Goal: Obtain resource: Download file/media

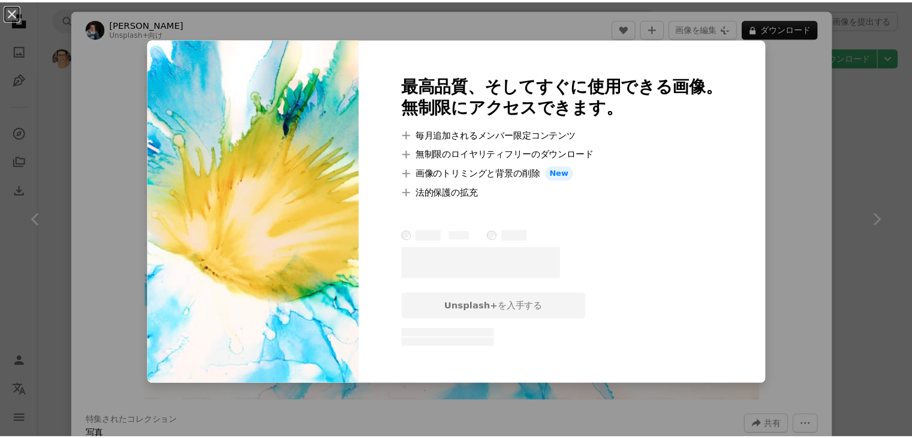
scroll to position [2817, 0]
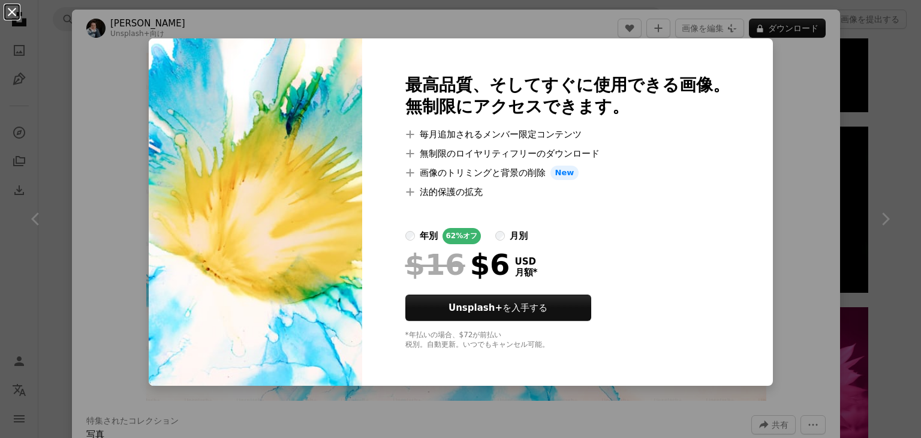
click at [11, 11] on button "An X shape" at bounding box center [12, 12] width 14 height 14
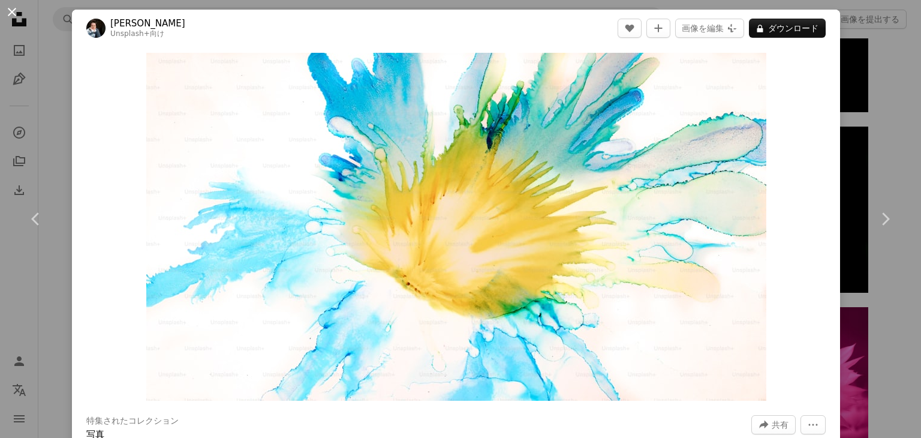
click at [14, 10] on button "An X shape" at bounding box center [12, 12] width 14 height 14
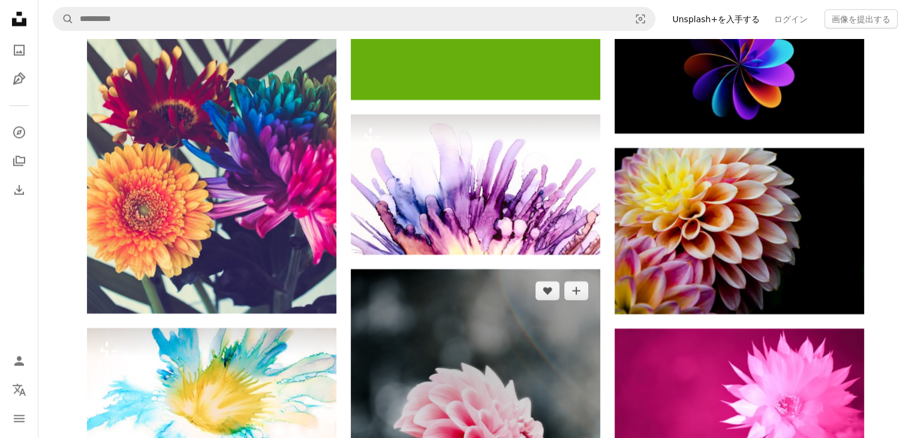
scroll to position [2817, 0]
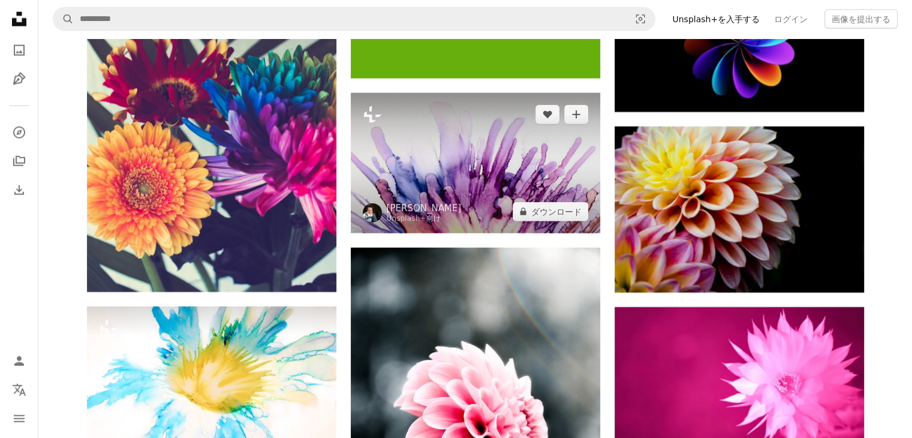
click at [475, 156] on img at bounding box center [475, 163] width 249 height 140
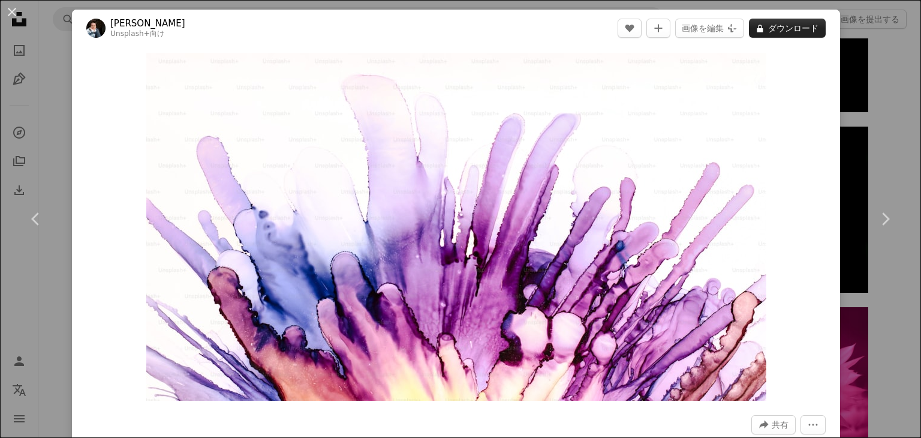
click at [803, 29] on button "A lock ダウンロード" at bounding box center [787, 28] width 77 height 19
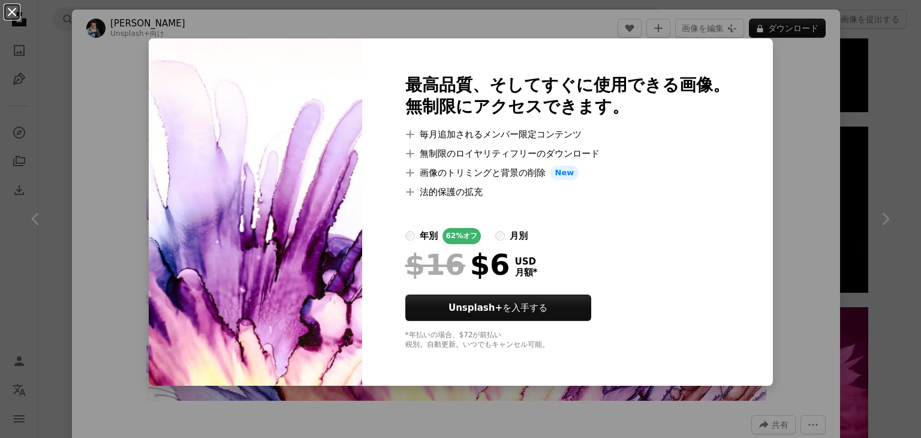
click at [13, 10] on button "An X shape" at bounding box center [12, 12] width 14 height 14
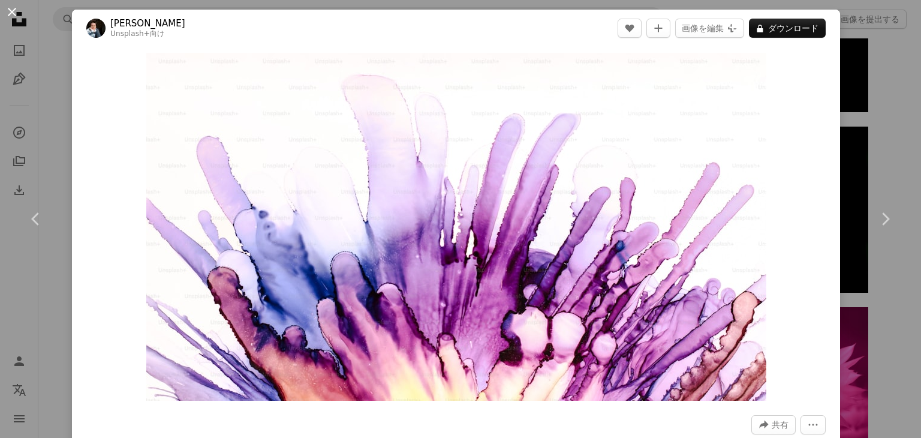
click at [11, 14] on button "An X shape" at bounding box center [12, 12] width 14 height 14
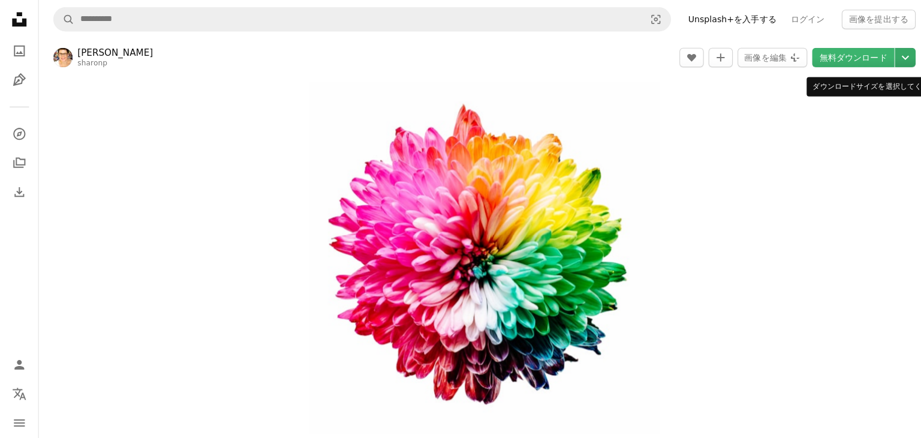
scroll to position [60, 0]
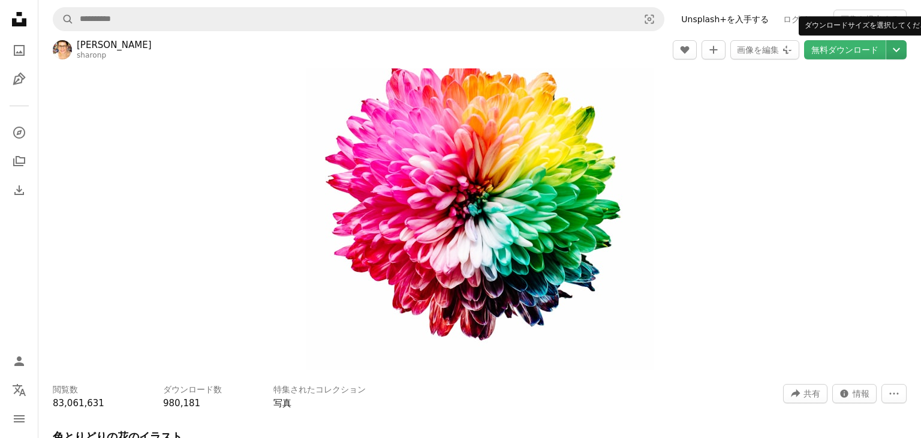
click at [886, 49] on icon "Chevron down" at bounding box center [895, 50] width 19 height 14
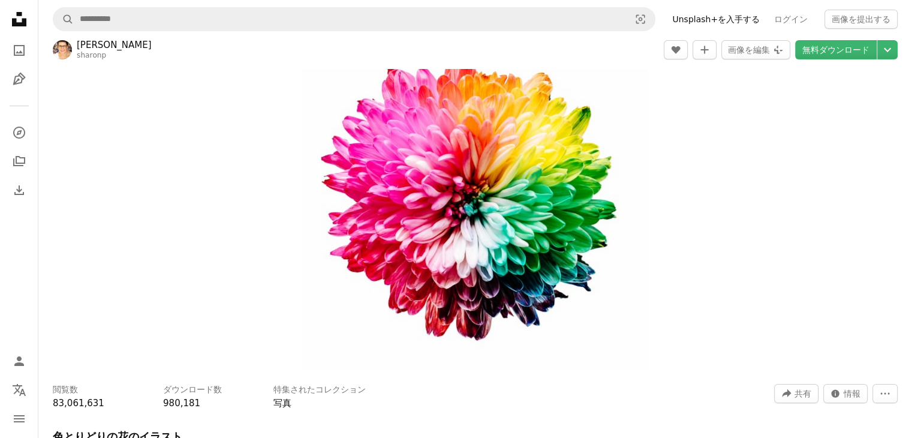
scroll to position [779, 0]
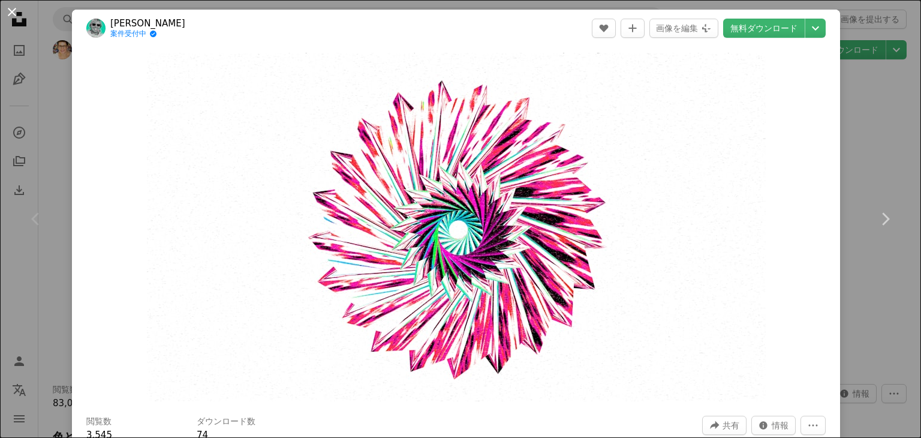
click at [8, 14] on button "An X shape" at bounding box center [12, 12] width 14 height 14
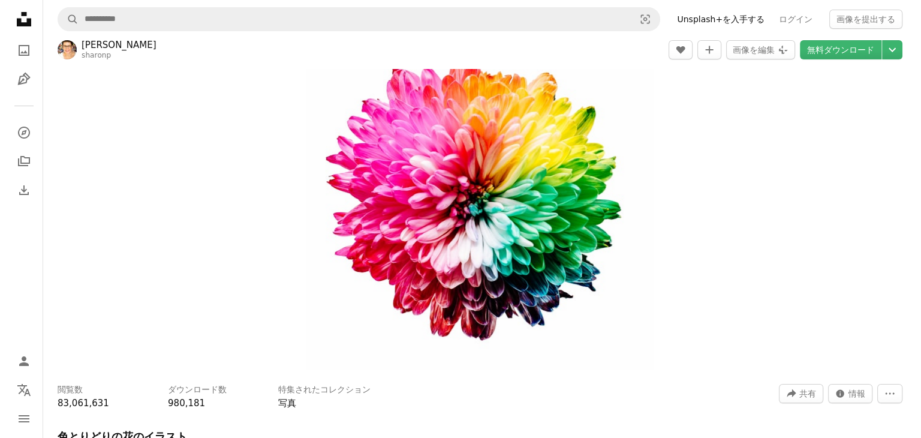
scroll to position [1271, 0]
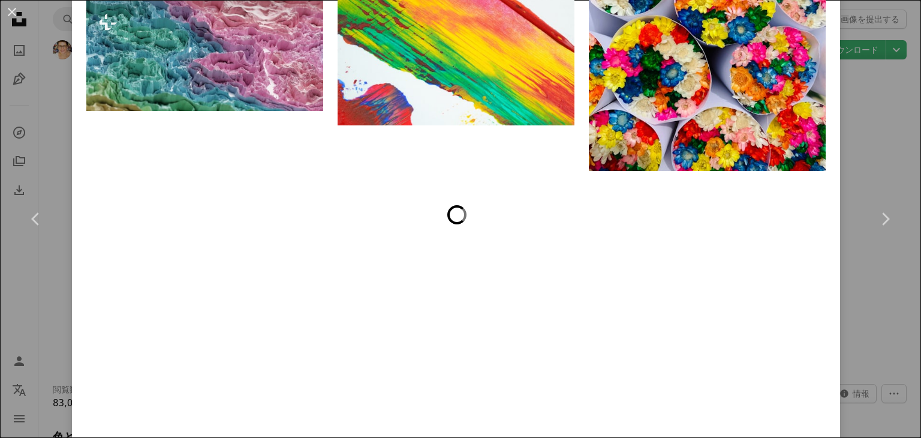
scroll to position [2098, 0]
